Goal: Find specific page/section: Find specific page/section

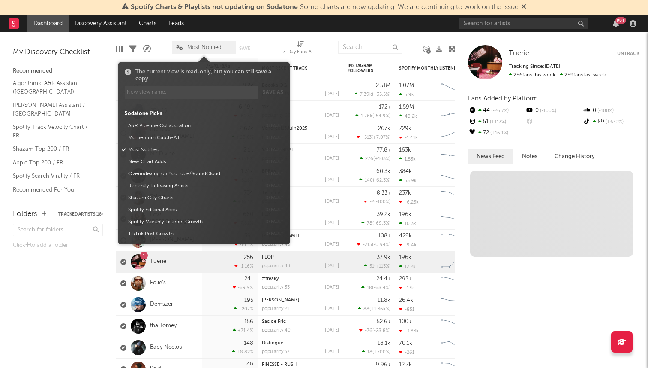
click at [208, 45] on span "Most Notified" at bounding box center [204, 48] width 34 height 6
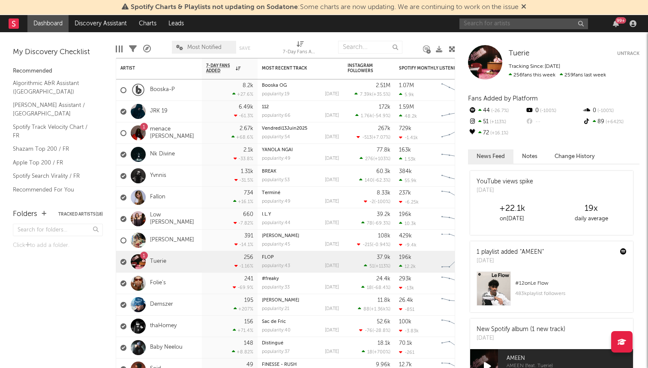
click at [488, 27] on input "text" at bounding box center [524, 23] width 129 height 11
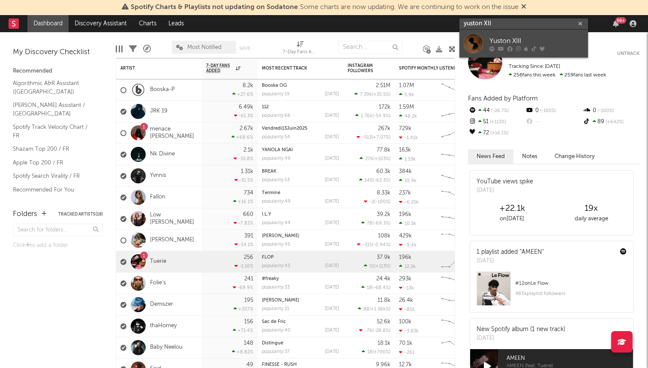
type input "yuston XII"
click at [499, 38] on div "Yuston XIII" at bounding box center [537, 41] width 94 height 10
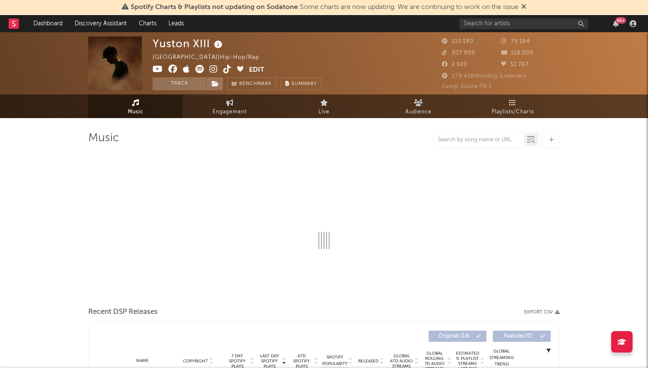
select select "6m"
